Goal: Transaction & Acquisition: Purchase product/service

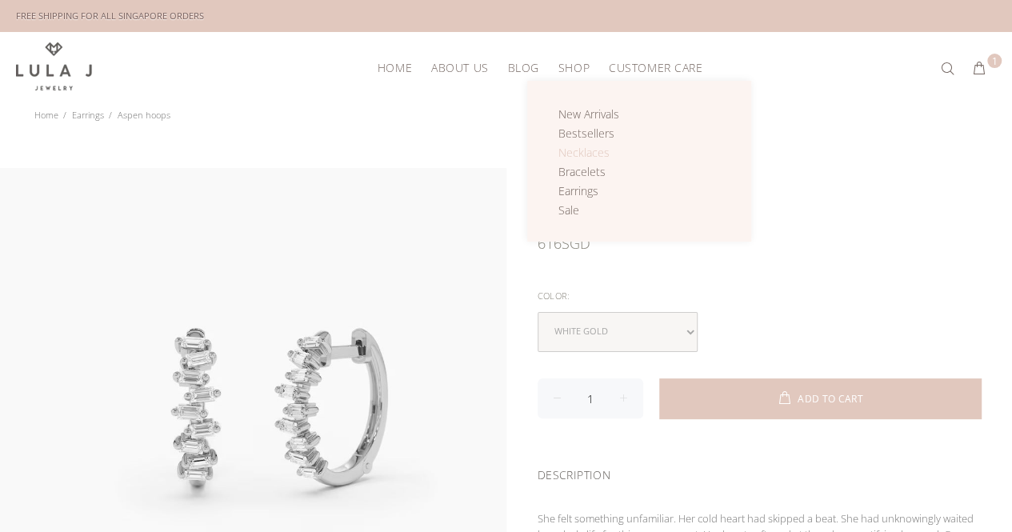
click at [558, 148] on span "Necklaces" at bounding box center [583, 152] width 51 height 15
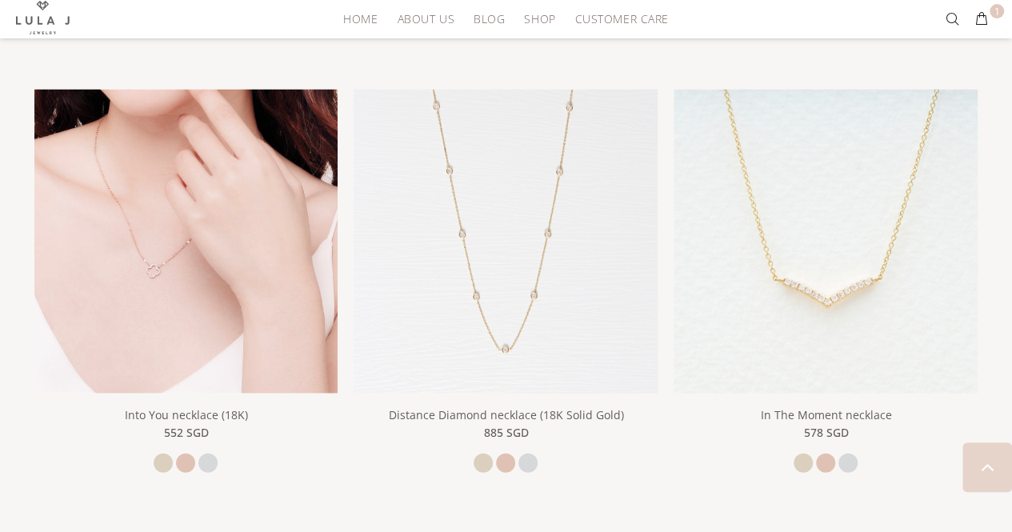
scroll to position [1680, 0]
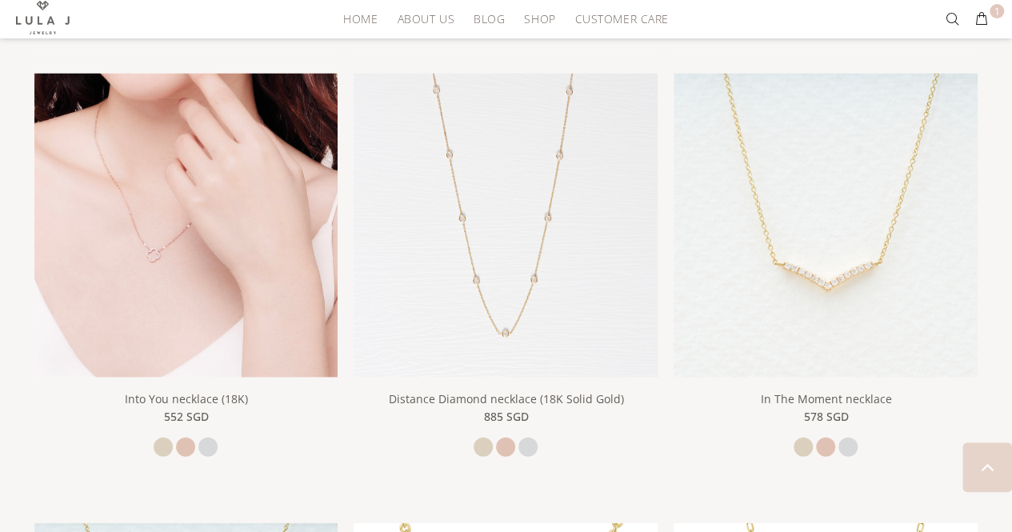
click at [220, 244] on img at bounding box center [186, 226] width 304 height 304
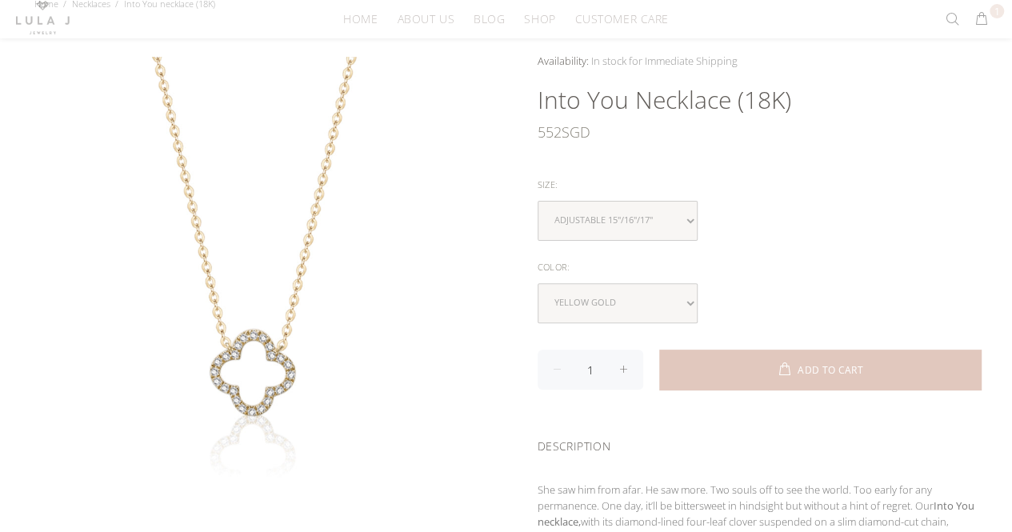
scroll to position [160, 0]
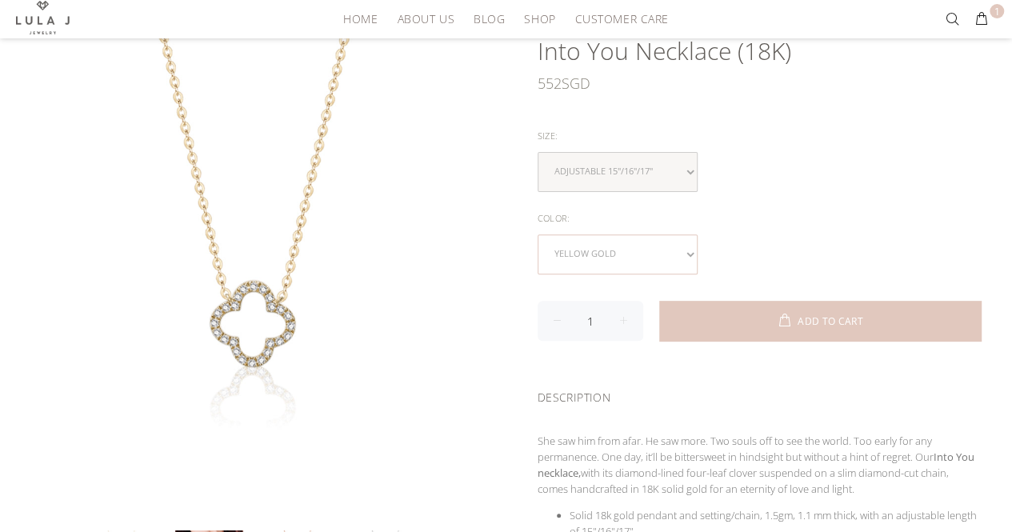
click at [621, 245] on select "yellow gold rose gold white gold" at bounding box center [617, 254] width 160 height 40
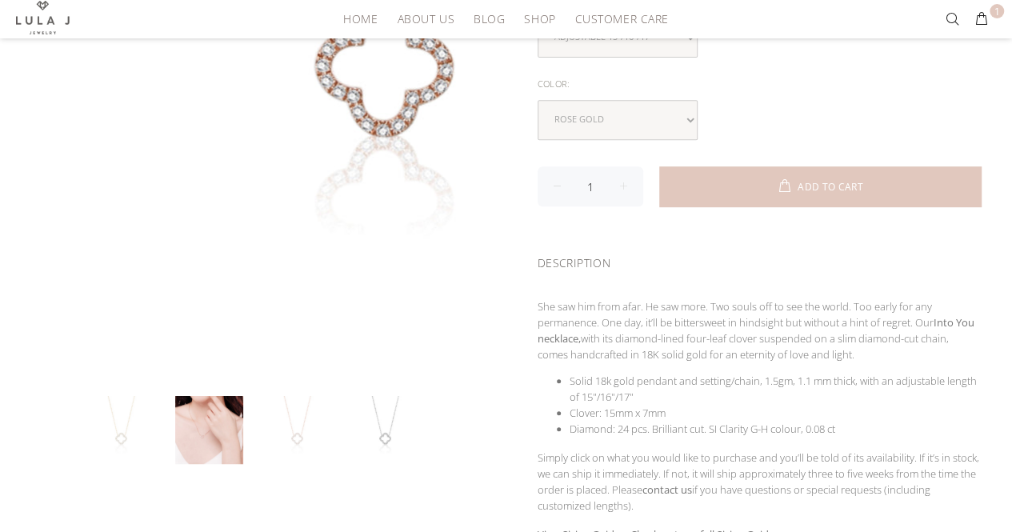
scroll to position [320, 0]
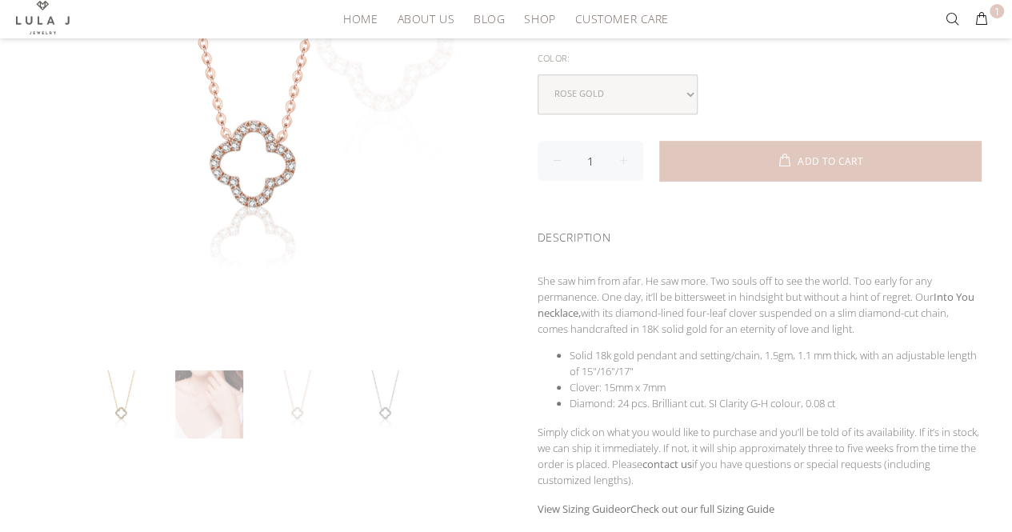
click at [193, 419] on link at bounding box center [209, 404] width 68 height 68
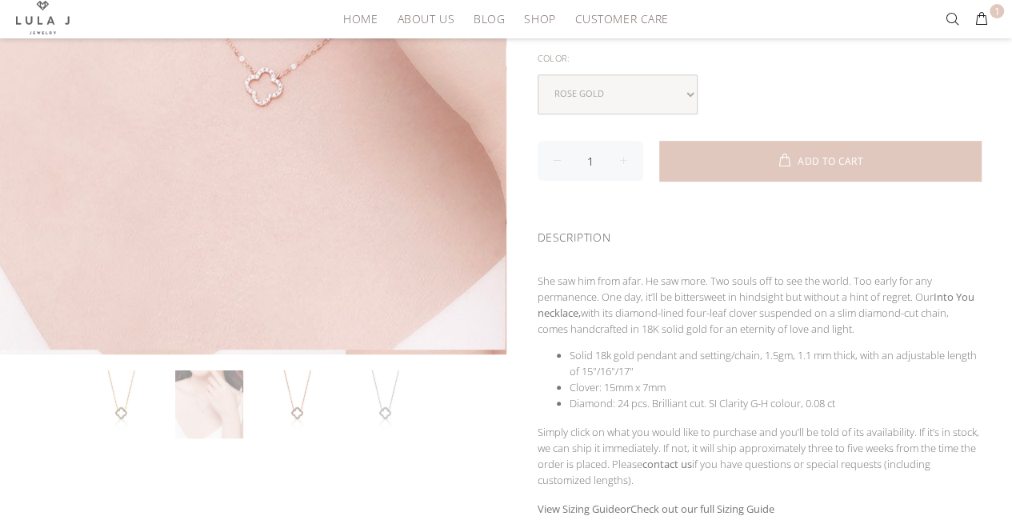
click at [191, 152] on div at bounding box center [252, 96] width 505 height 505
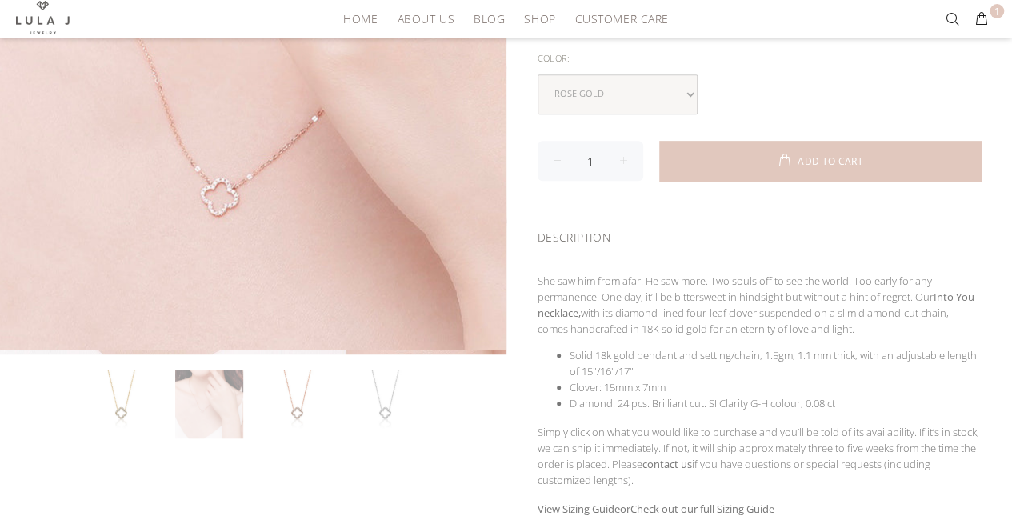
scroll to position [240, 0]
